Goal: Transaction & Acquisition: Download file/media

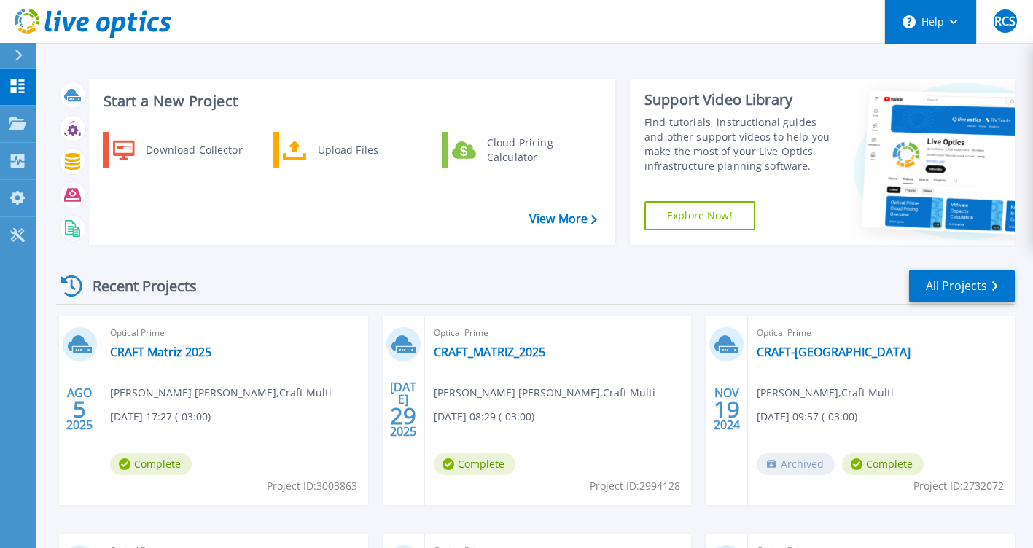
click at [954, 26] on button "Help" at bounding box center [930, 22] width 91 height 44
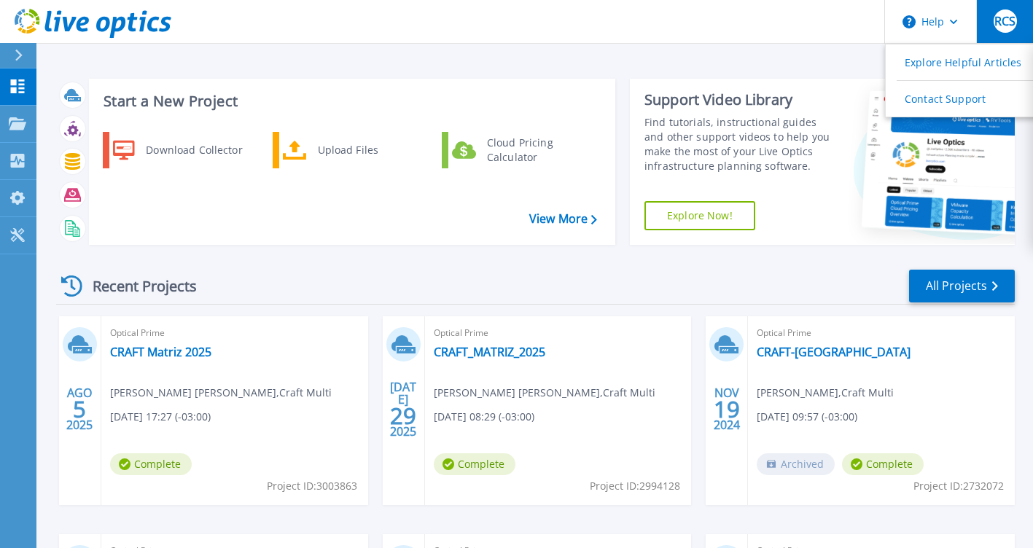
click at [1007, 21] on span "RCS" at bounding box center [1004, 21] width 21 height 12
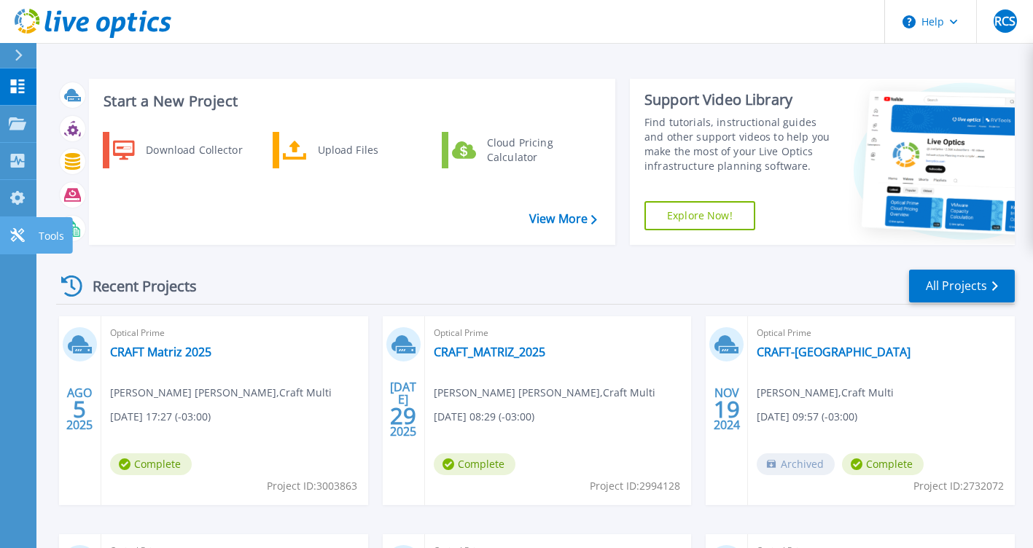
click at [12, 238] on icon at bounding box center [17, 235] width 17 height 14
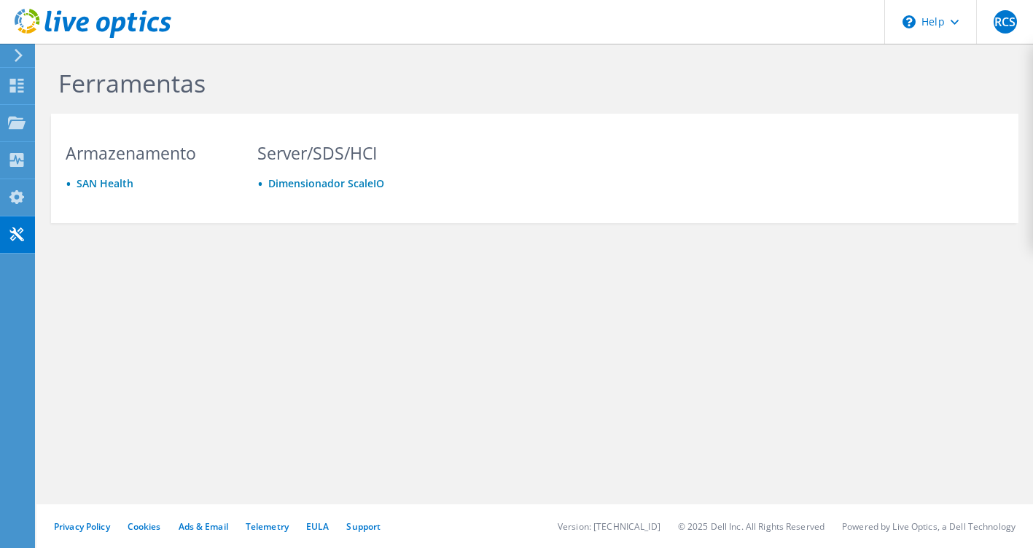
click at [12, 47] on div at bounding box center [85, 24] width 171 height 49
click at [17, 56] on icon at bounding box center [18, 55] width 11 height 13
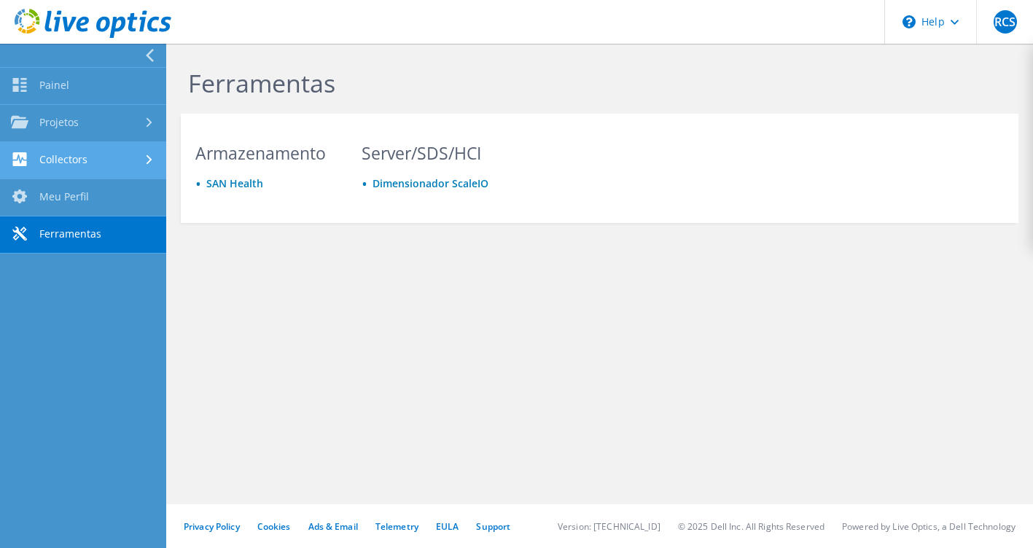
click at [150, 159] on use at bounding box center [150, 159] width 6 height 9
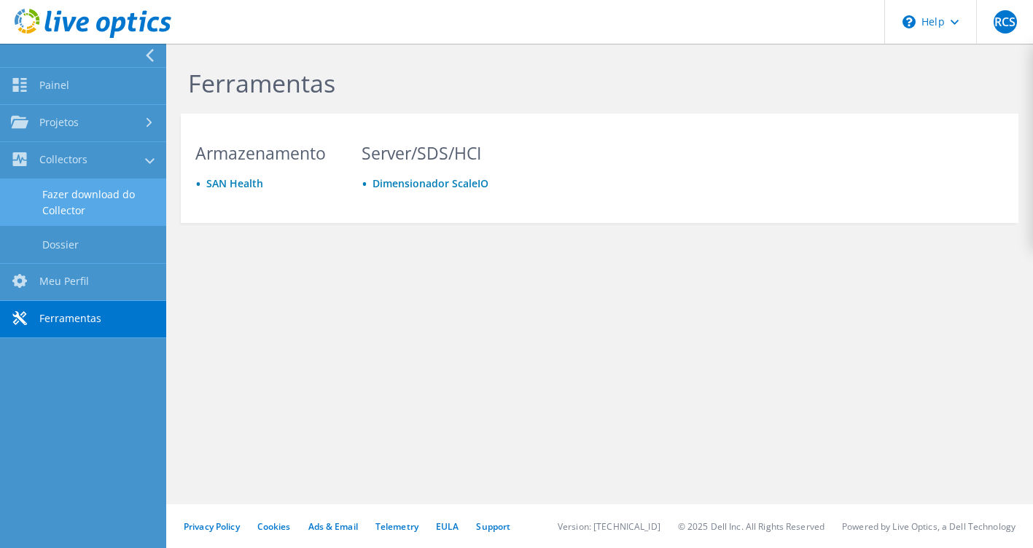
click at [82, 198] on link "Fazer download do Collector" at bounding box center [83, 202] width 166 height 47
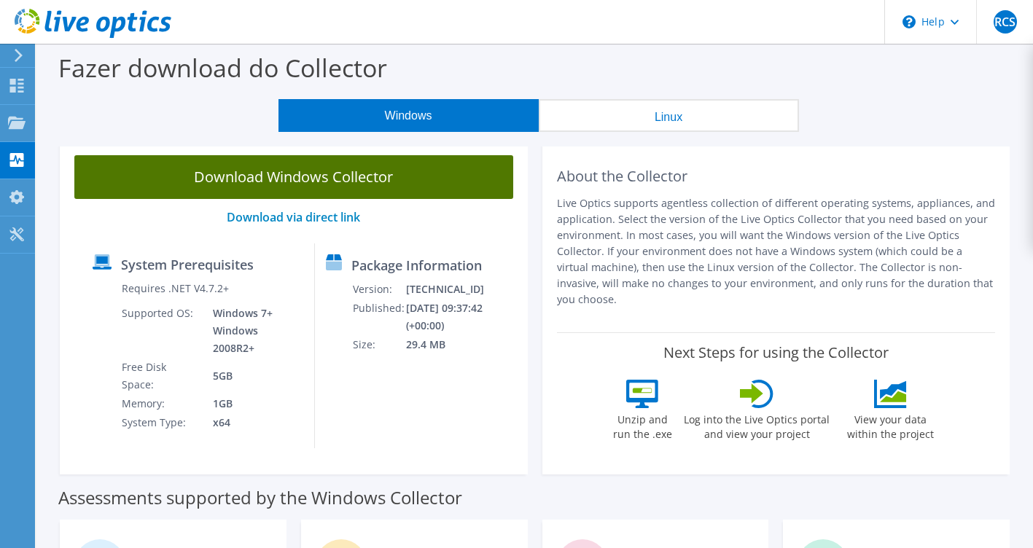
click at [311, 176] on link "Download Windows Collector" at bounding box center [293, 177] width 439 height 44
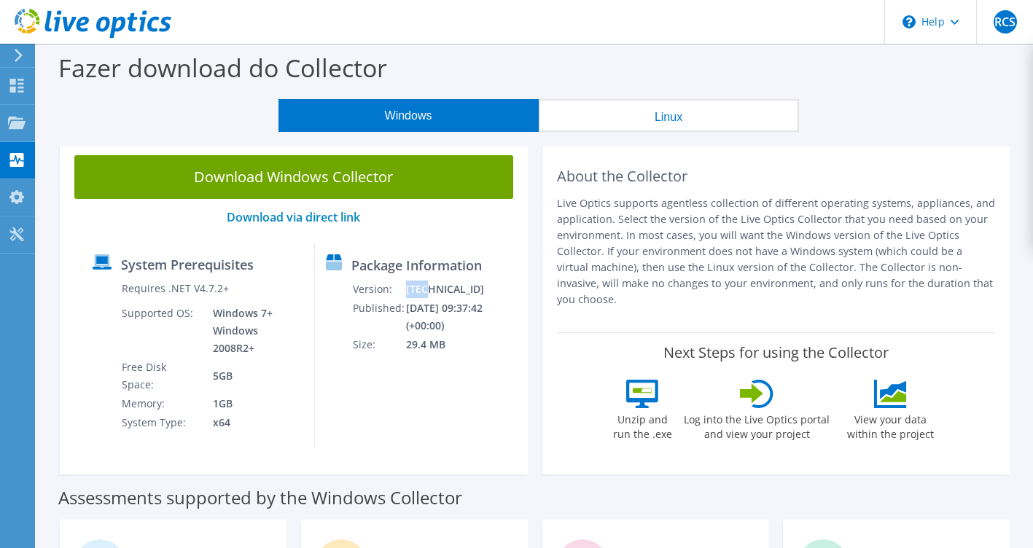
drag, startPoint x: 405, startPoint y: 288, endPoint x: 422, endPoint y: 288, distance: 17.5
click at [422, 288] on td "26.3.5.216" at bounding box center [463, 289] width 116 height 19
copy td "26.3"
